Goal: Task Accomplishment & Management: Complete application form

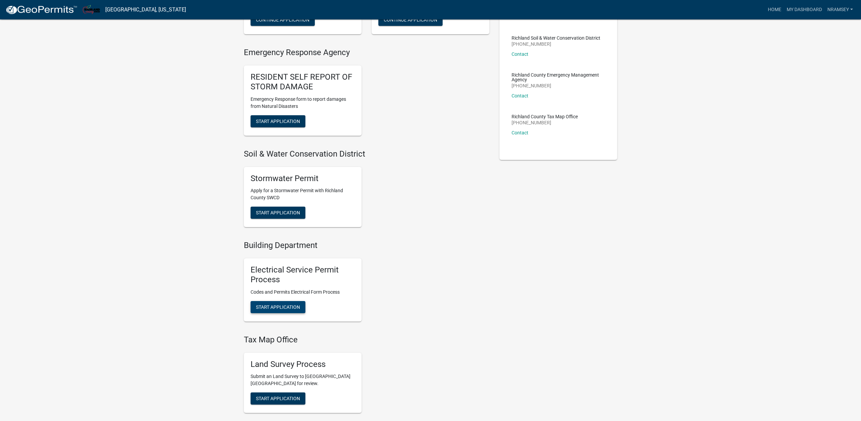
scroll to position [171, 0]
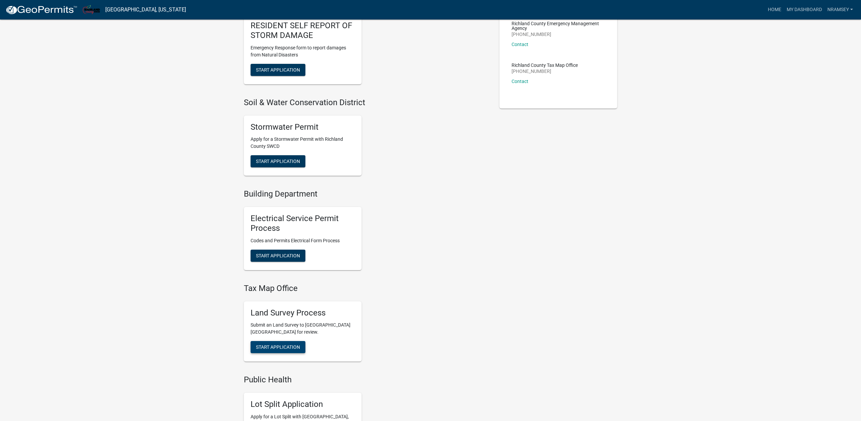
click at [282, 350] on span "Start Application" at bounding box center [278, 347] width 44 height 5
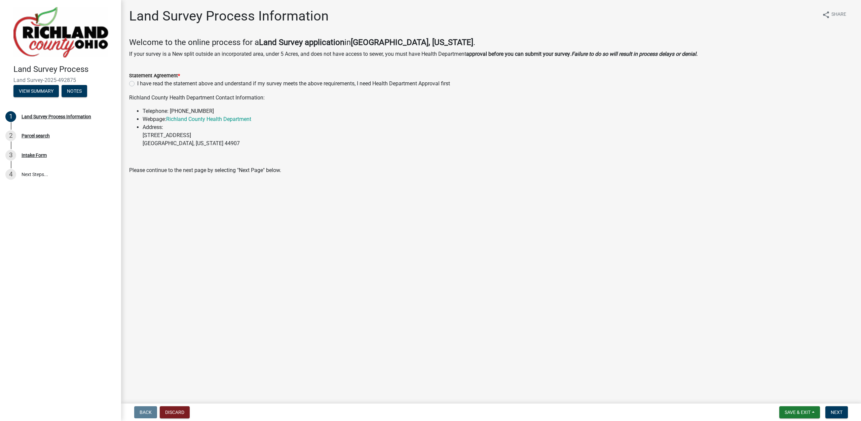
click at [137, 83] on label "I have read the statement above and understand if my survey meets the above req…" at bounding box center [293, 84] width 313 height 8
click at [137, 83] on input "I have read the statement above and understand if my survey meets the above req…" at bounding box center [139, 82] width 4 height 4
radio input "true"
click at [836, 410] on span "Next" at bounding box center [836, 412] width 12 height 5
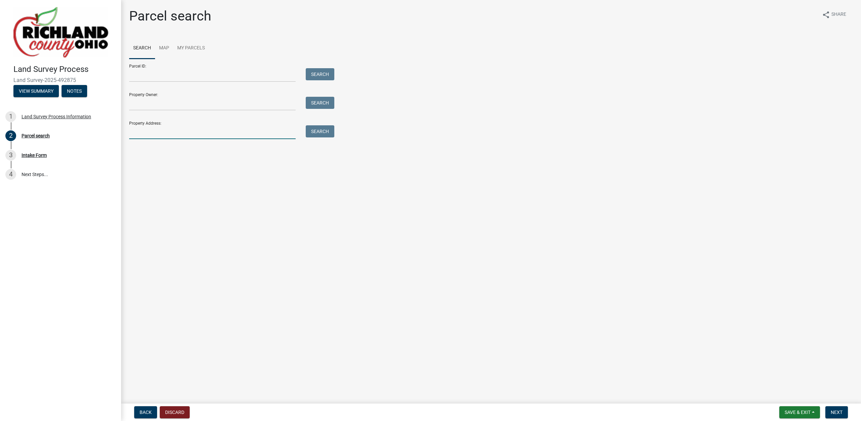
click at [156, 134] on input "Property Address:" at bounding box center [212, 132] width 166 height 14
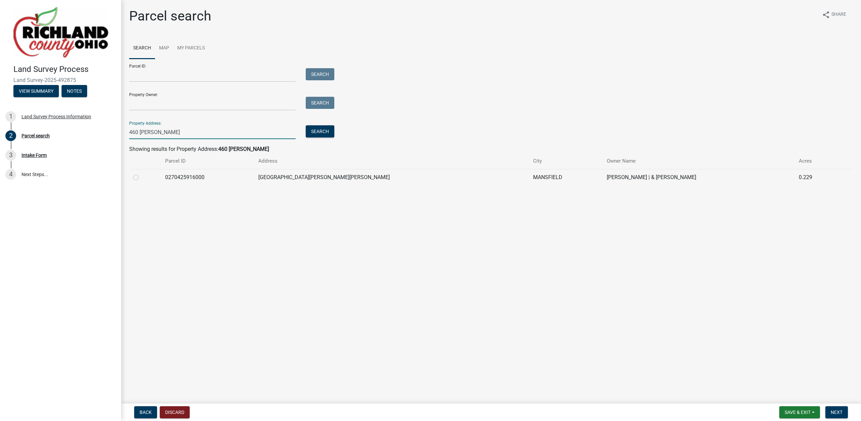
type input "460 [PERSON_NAME]"
click at [141, 173] on label at bounding box center [141, 173] width 0 height 0
click at [141, 178] on input "radio" at bounding box center [143, 175] width 4 height 4
radio input "true"
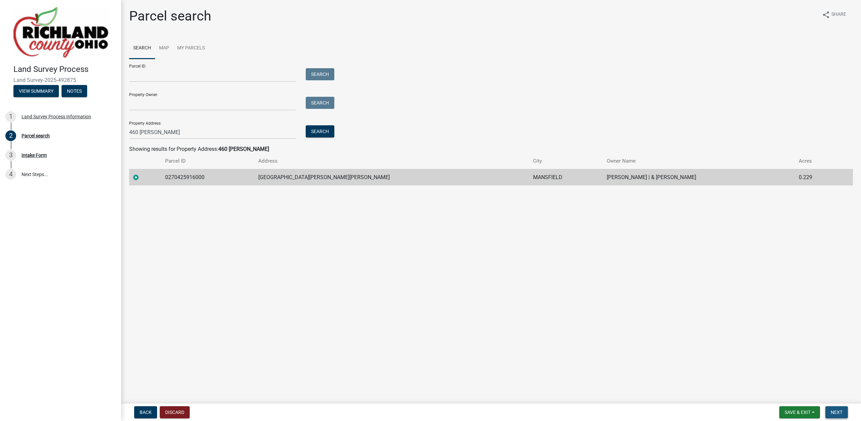
click at [832, 412] on span "Next" at bounding box center [836, 412] width 12 height 5
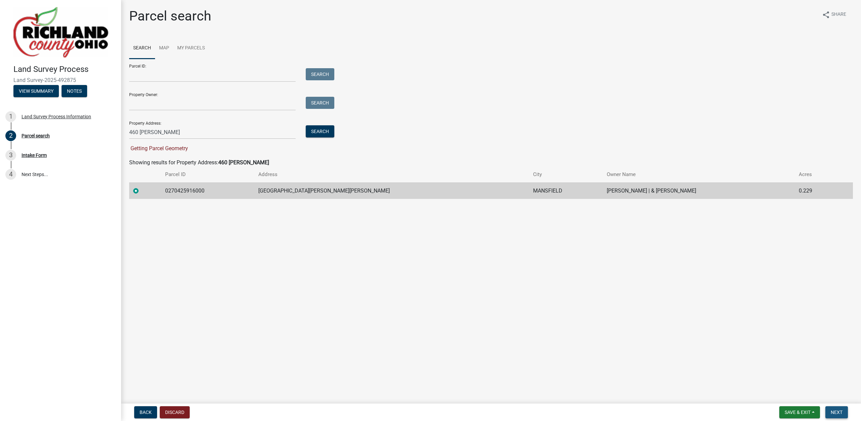
click at [832, 412] on span "Next" at bounding box center [836, 412] width 12 height 5
click at [163, 49] on link "Map" at bounding box center [164, 49] width 18 height 22
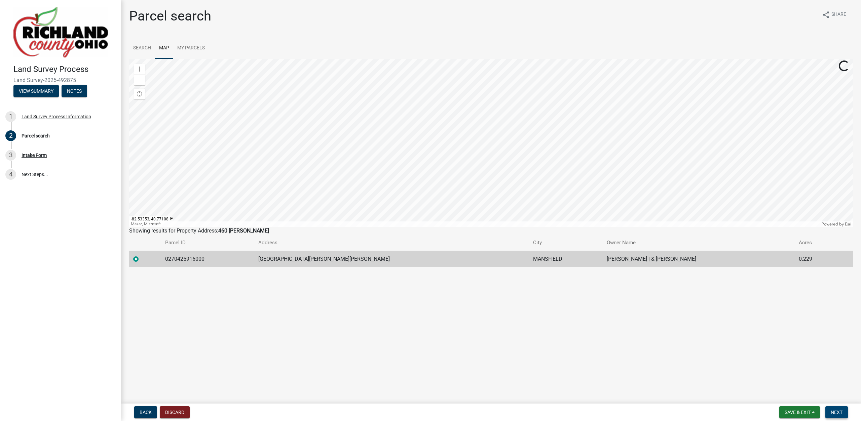
click at [836, 410] on span "Next" at bounding box center [836, 412] width 12 height 5
click at [488, 147] on div at bounding box center [491, 143] width 724 height 168
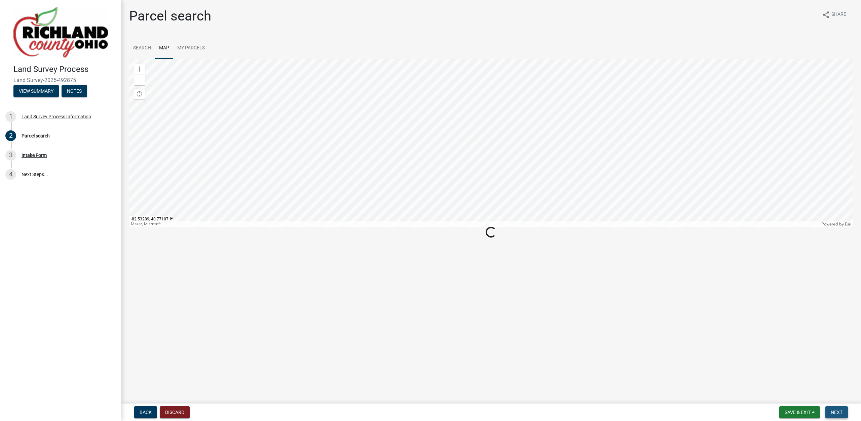
click at [837, 412] on span "Next" at bounding box center [836, 412] width 12 height 5
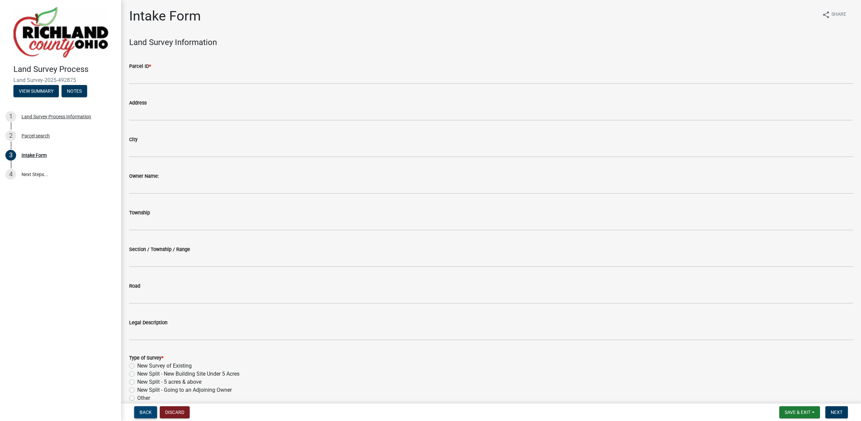
click at [141, 410] on button "Back" at bounding box center [145, 412] width 23 height 12
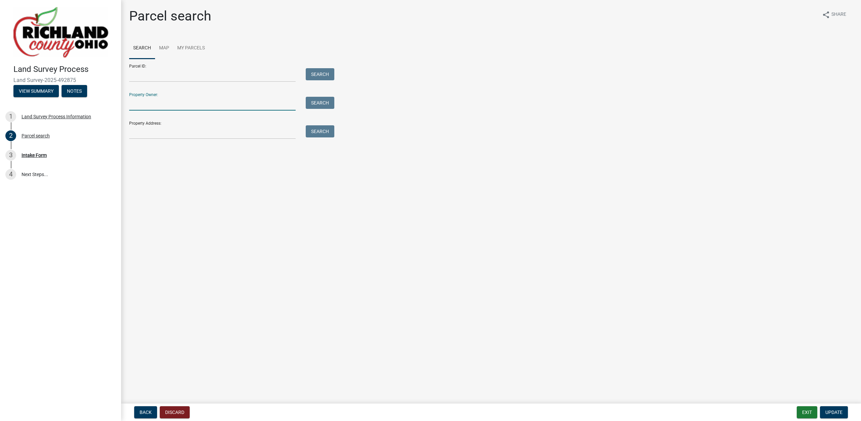
click at [179, 106] on input "Property Owner:" at bounding box center [212, 104] width 166 height 14
click at [180, 130] on input "Property Address:" at bounding box center [212, 132] width 166 height 14
type input "6"
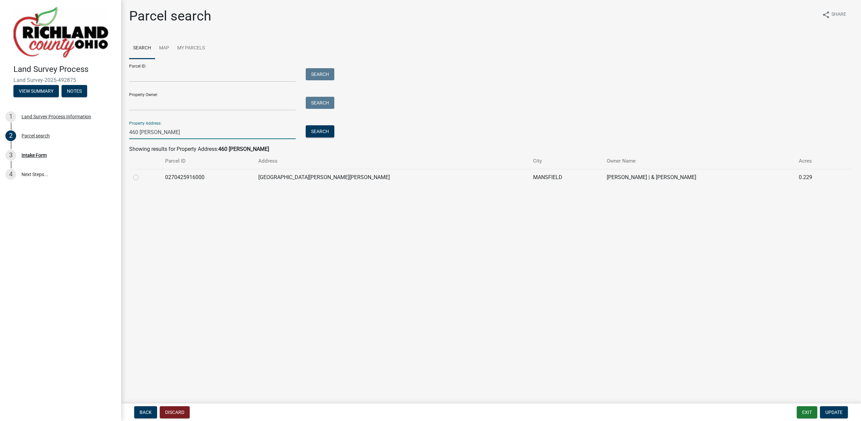
type input "460 [PERSON_NAME]"
click at [141, 173] on label at bounding box center [141, 173] width 0 height 0
click at [141, 177] on input "radio" at bounding box center [143, 175] width 4 height 4
radio input "true"
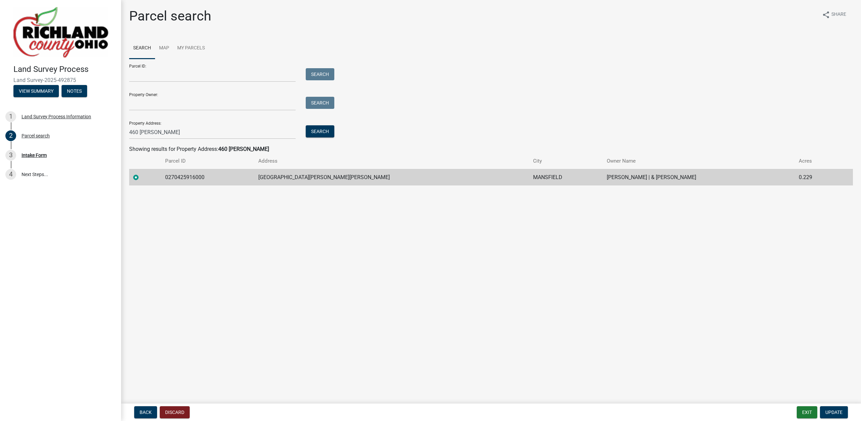
click at [848, 414] on form "Exit Update" at bounding box center [824, 412] width 54 height 12
click at [840, 411] on span "Update" at bounding box center [833, 412] width 17 height 5
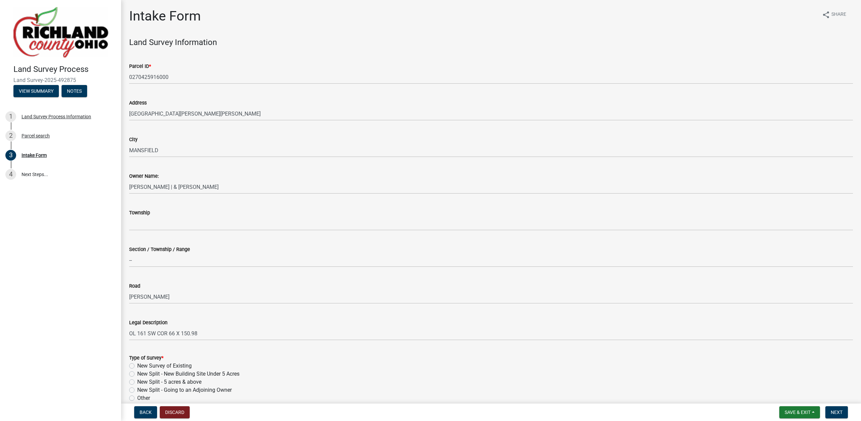
click at [161, 365] on label "New Survey of Existing" at bounding box center [164, 366] width 54 height 8
click at [142, 365] on input "New Survey of Existing" at bounding box center [139, 364] width 4 height 4
radio input "true"
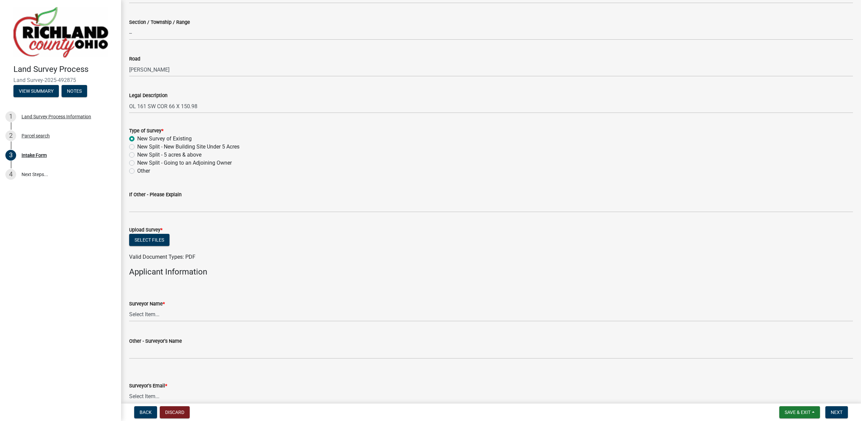
scroll to position [268, 0]
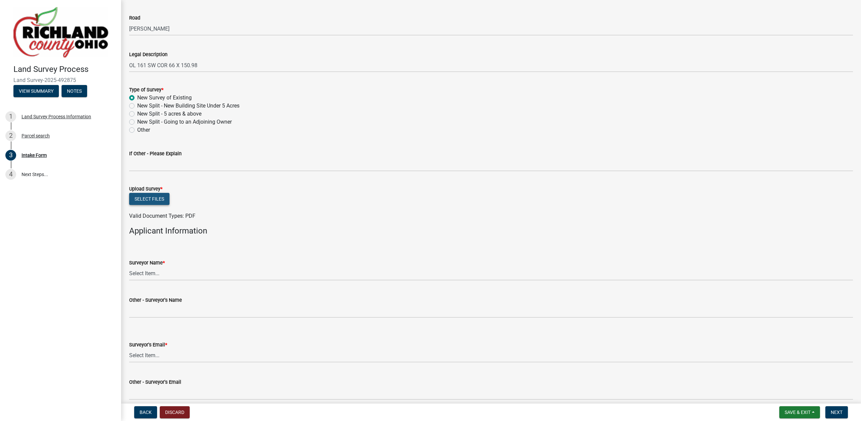
click at [147, 203] on button "Select files" at bounding box center [149, 199] width 40 height 12
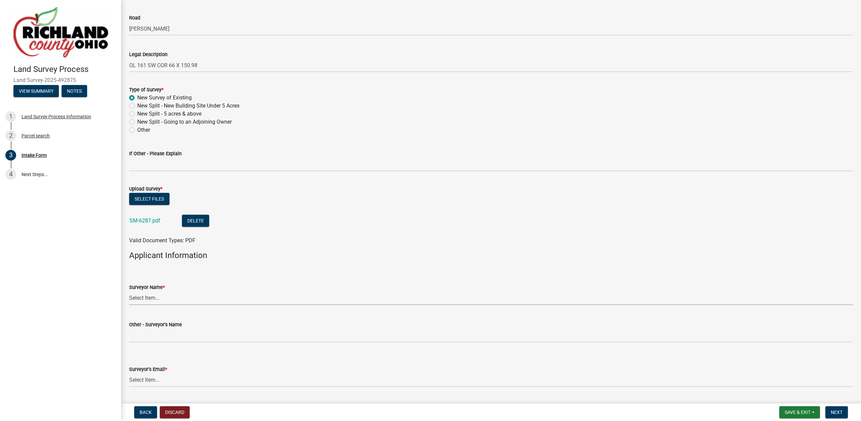
click at [129, 292] on select "Select Item... [PERSON_NAME], [PERSON_NAME], [PERSON_NAME], [PERSON_NAME], [PER…" at bounding box center [491, 299] width 724 height 14
click option "[PERSON_NAME]" at bounding box center [0, 0] width 0 height 0
select select "df139baa-c9dd-46a0-9de6-e37622936459"
click at [129, 374] on select "Select Item... [EMAIL_ADDRESS][DOMAIN_NAME] [EMAIL_ADDRESS][DOMAIN_NAME] [EMAIL…" at bounding box center [491, 381] width 724 height 14
click option "[EMAIL_ADDRESS][PERSON_NAME][DOMAIN_NAME]" at bounding box center [0, 0] width 0 height 0
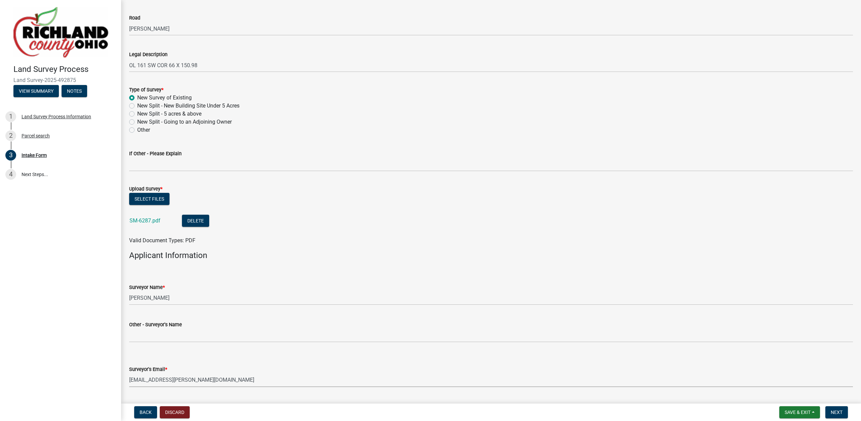
select select "4dbc78f8-37a7-4574-bd6a-c6ff1eaed890"
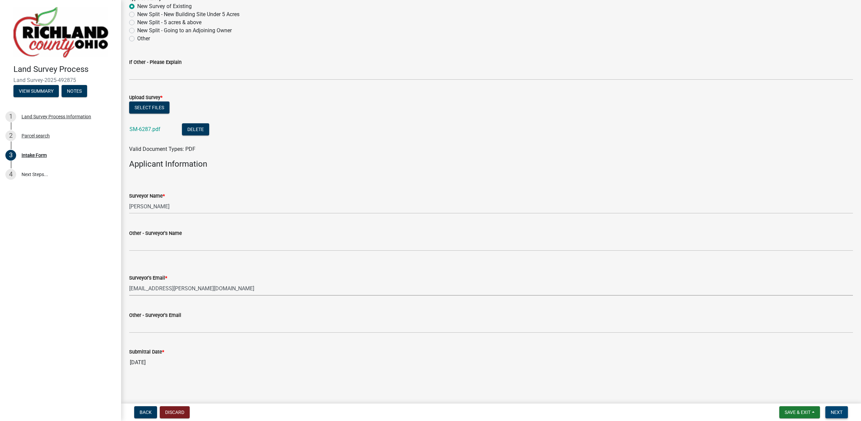
click at [829, 410] on button "Next" at bounding box center [836, 412] width 23 height 12
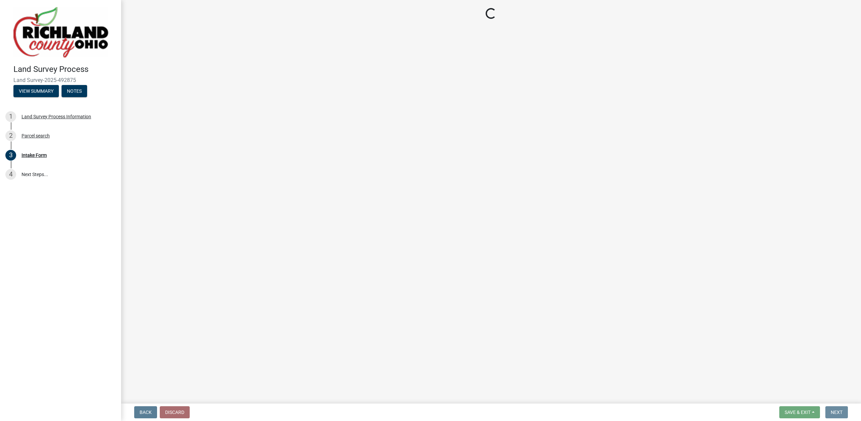
scroll to position [0, 0]
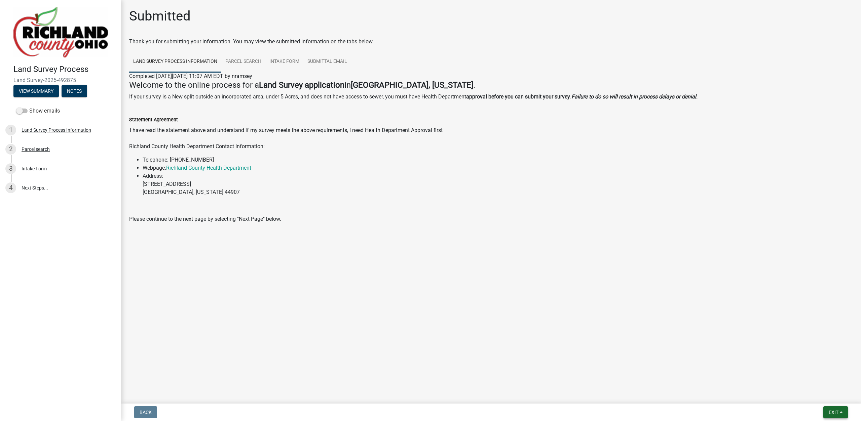
click at [829, 410] on button "Exit" at bounding box center [835, 412] width 25 height 12
click at [822, 395] on button "Save & Exit" at bounding box center [821, 395] width 54 height 16
